Goal: Information Seeking & Learning: Learn about a topic

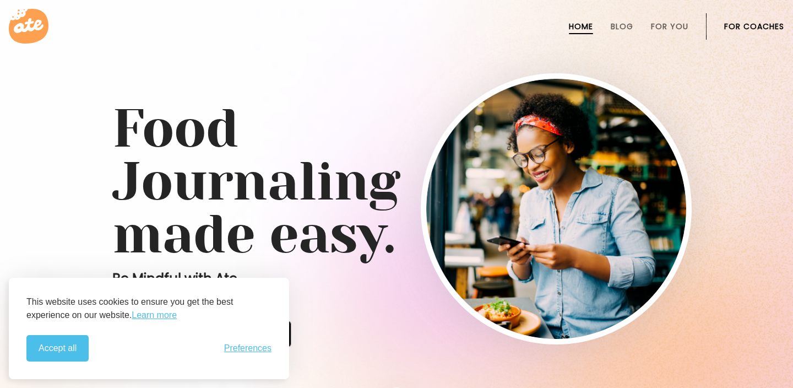
click at [314, 336] on div "Food Journaling made easy. Be Mindful with Ate" at bounding box center [396, 210] width 595 height 283
click at [44, 352] on button "Accept all" at bounding box center [57, 348] width 62 height 26
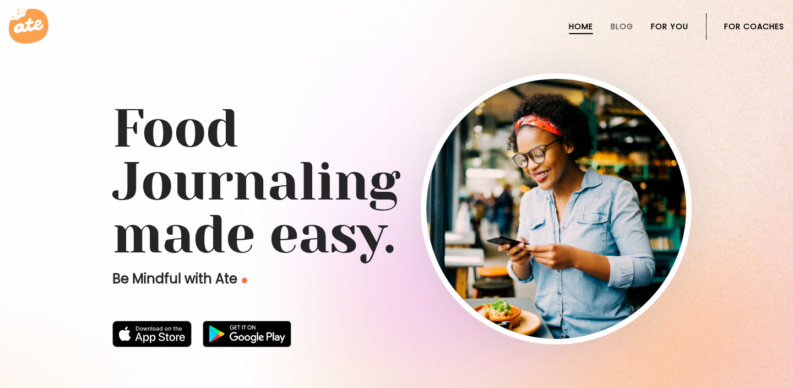
click at [670, 24] on link "For You" at bounding box center [669, 26] width 37 height 9
click at [663, 28] on link "For You" at bounding box center [669, 26] width 37 height 9
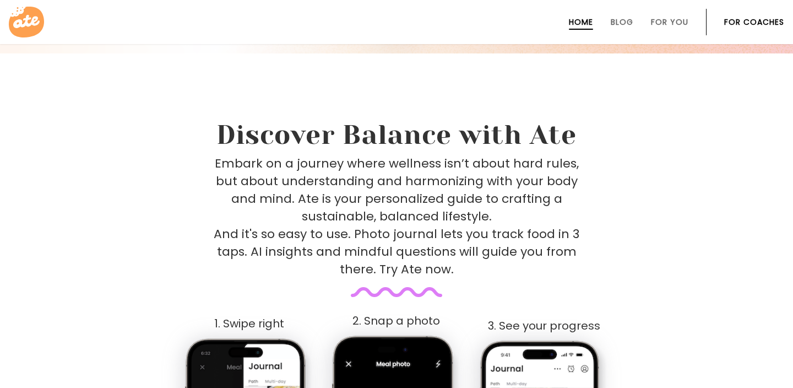
scroll to position [388, 0]
click at [633, 24] on link "Blog" at bounding box center [622, 22] width 23 height 9
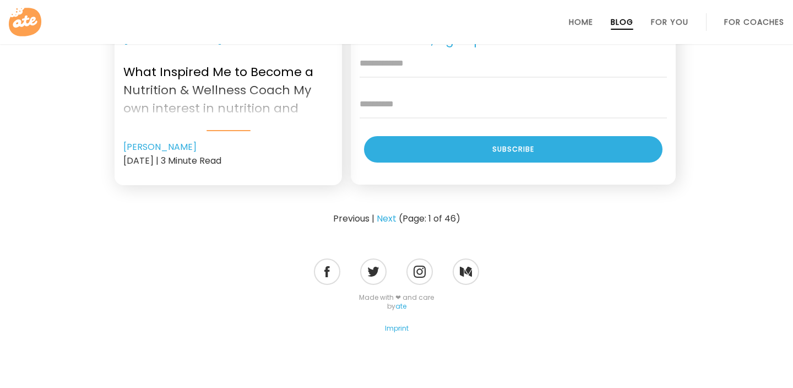
scroll to position [1489, 0]
